Goal: Navigation & Orientation: Find specific page/section

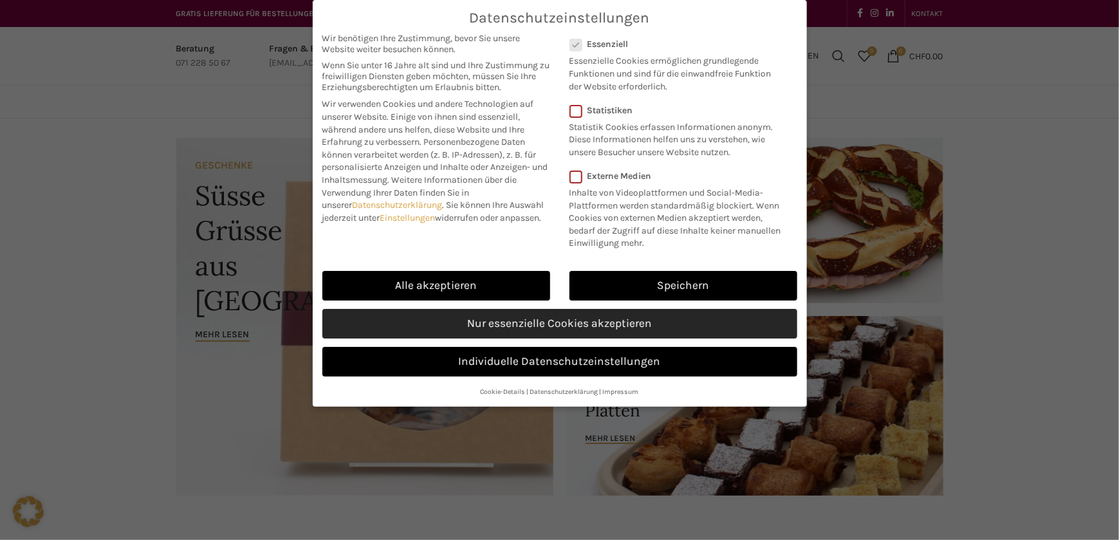
click at [542, 324] on link "Nur essenzielle Cookies akzeptieren" at bounding box center [559, 324] width 475 height 30
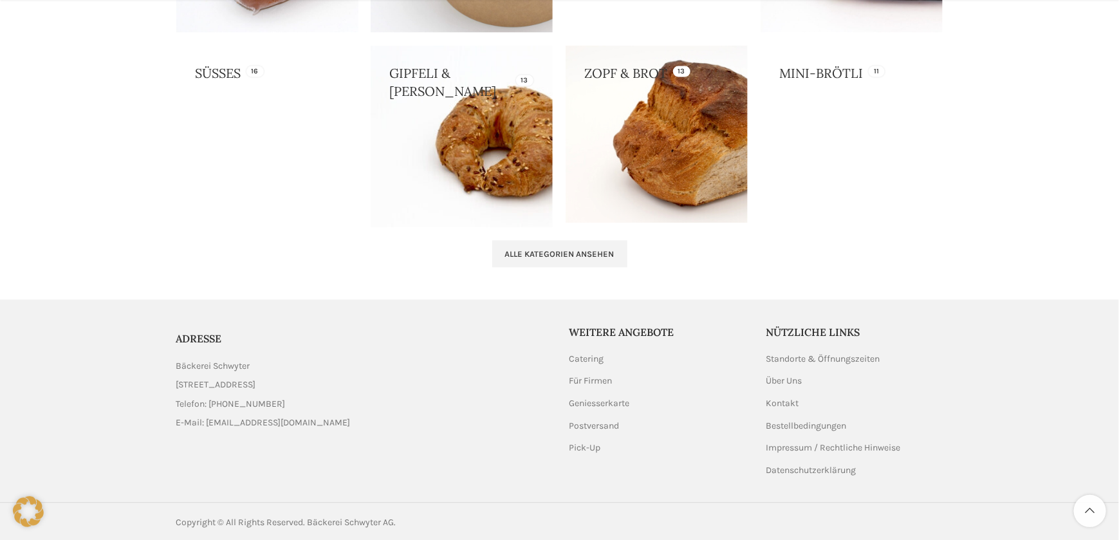
scroll to position [1347, 0]
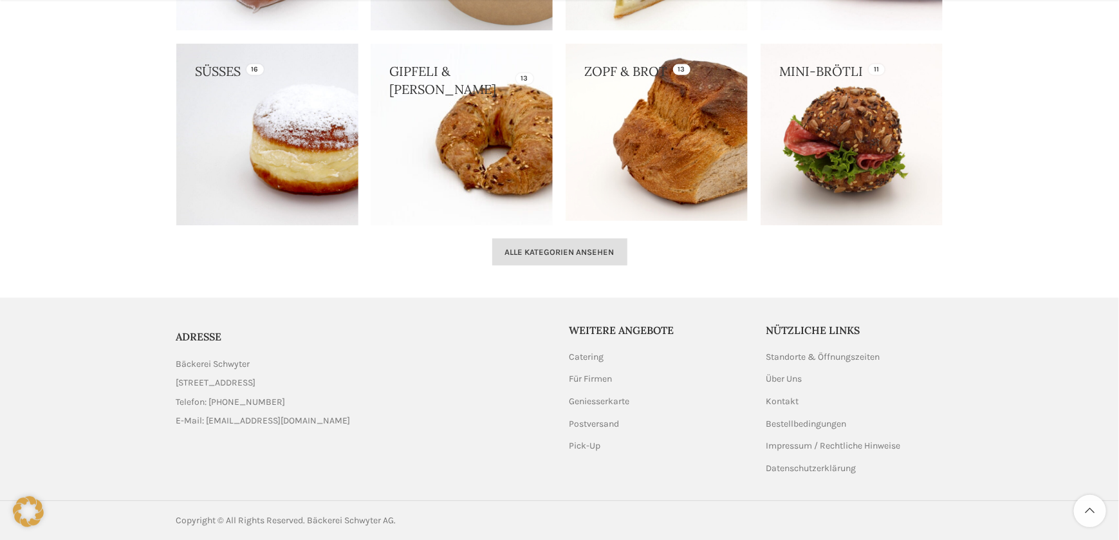
click at [561, 249] on span "Alle Kategorien ansehen" at bounding box center [559, 252] width 109 height 10
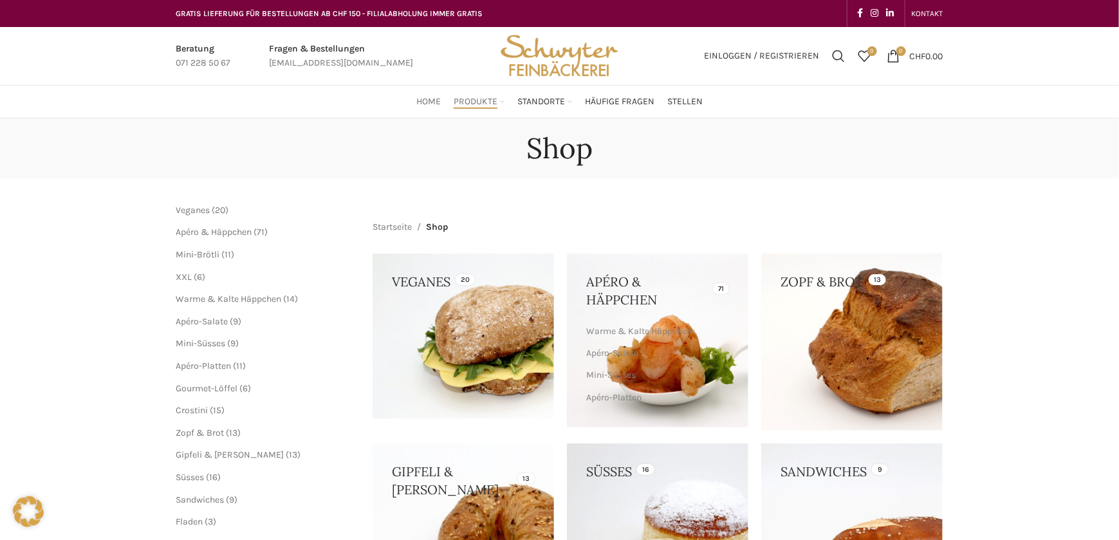
click at [425, 104] on span "Home" at bounding box center [428, 102] width 24 height 12
